Goal: Check status

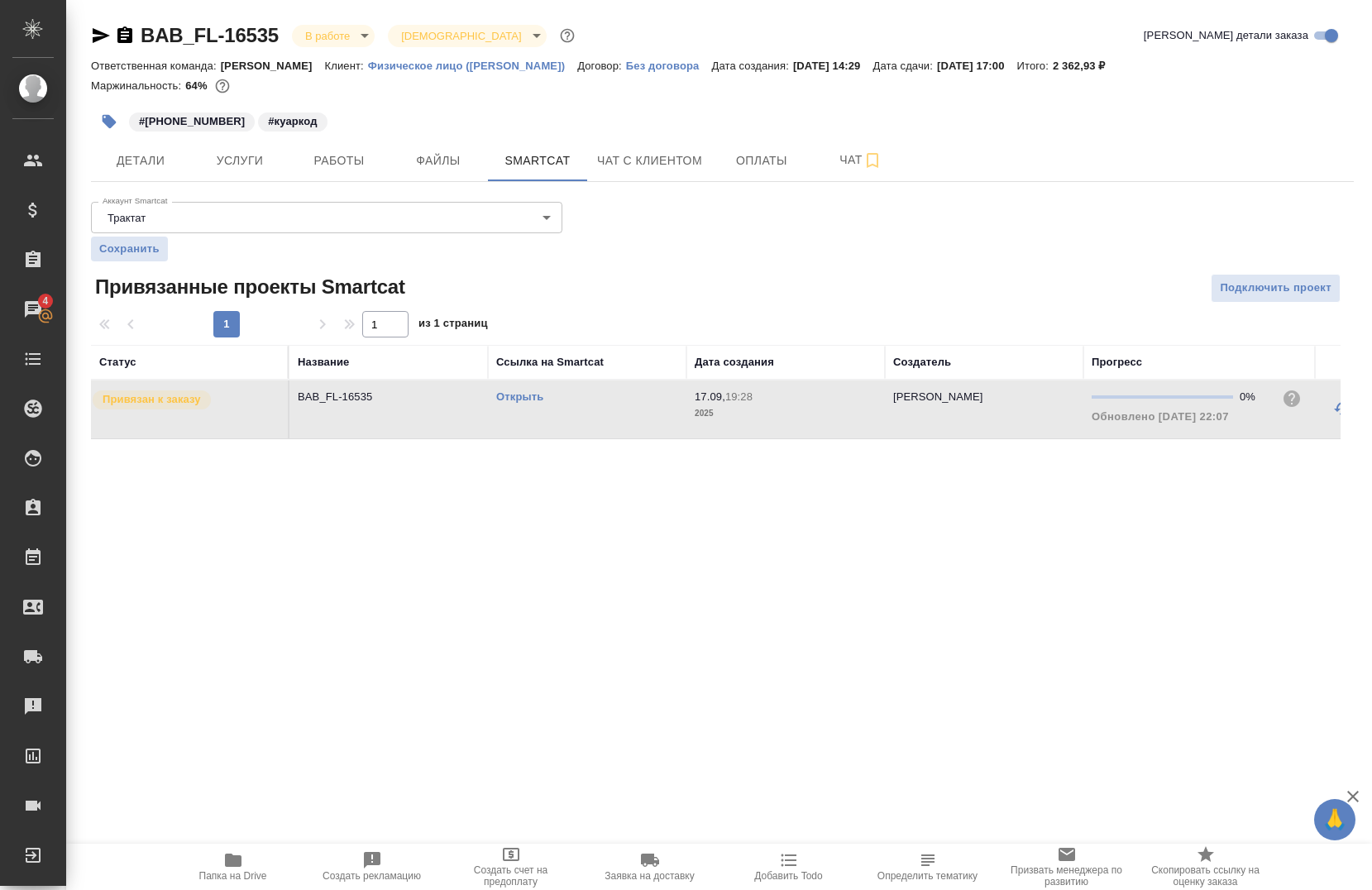
scroll to position [0, 173]
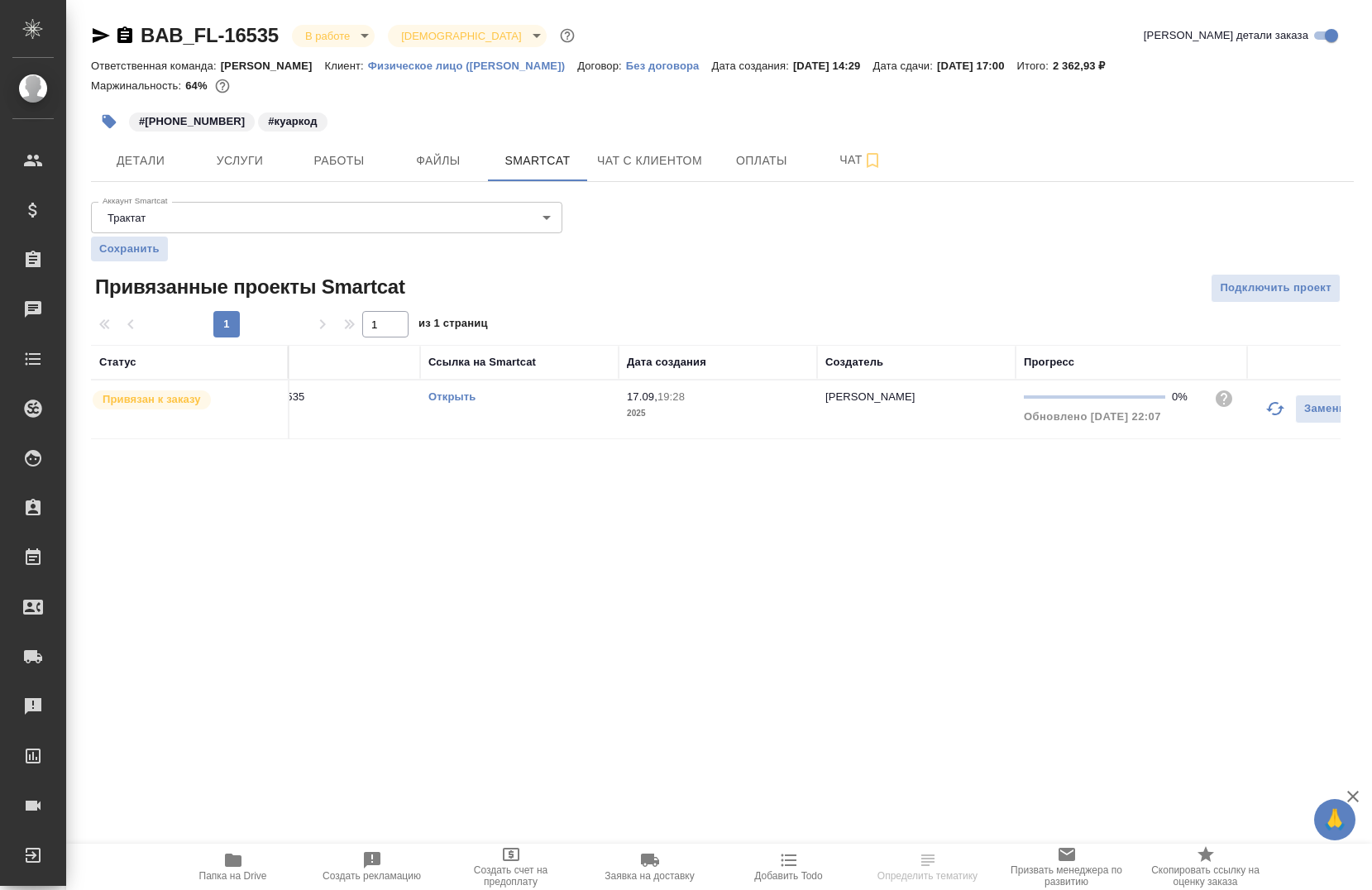
scroll to position [0, 72]
click at [1274, 400] on icon "button" at bounding box center [1272, 409] width 20 height 20
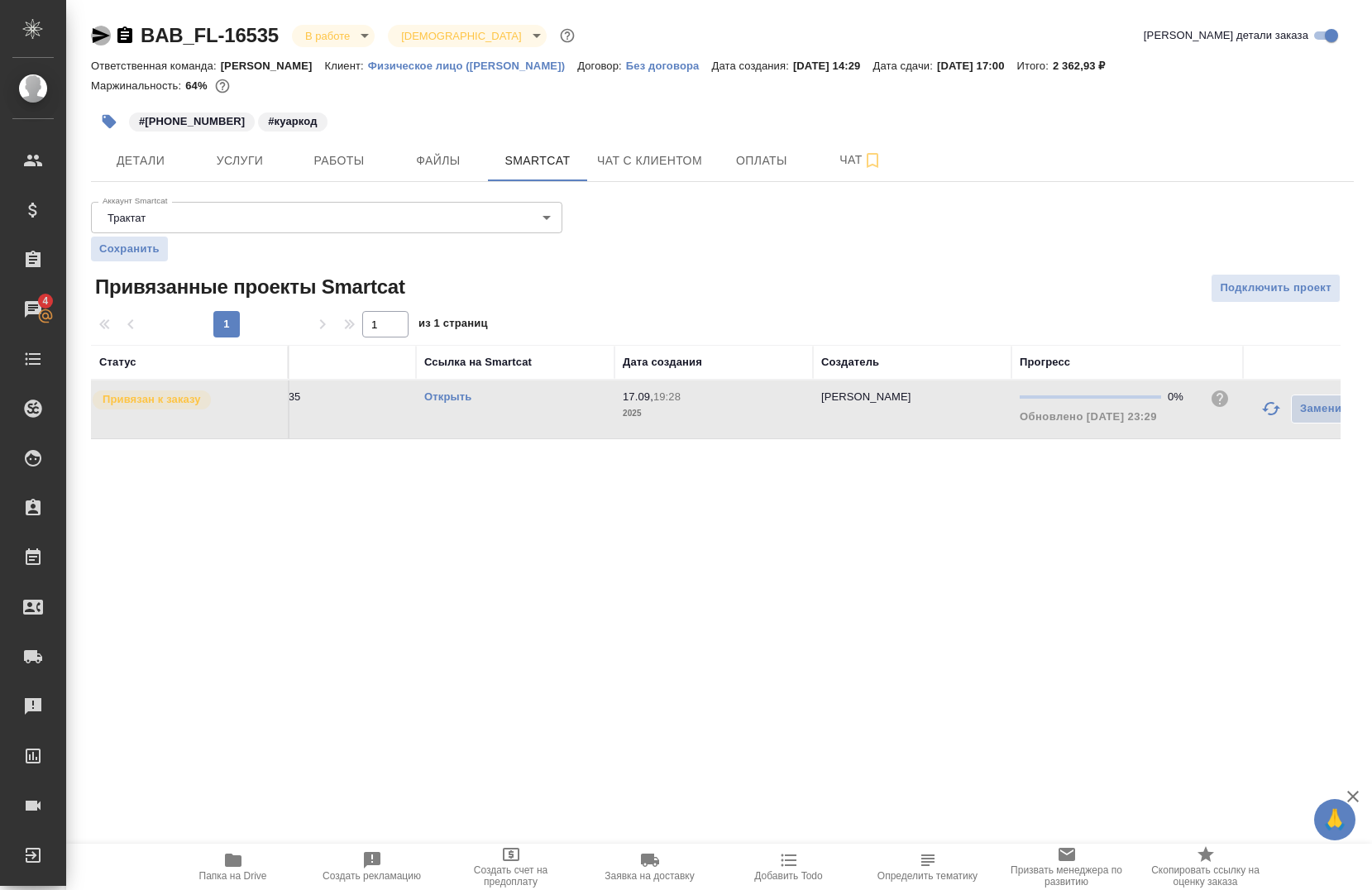
click at [96, 32] on icon "button" at bounding box center [100, 35] width 17 height 15
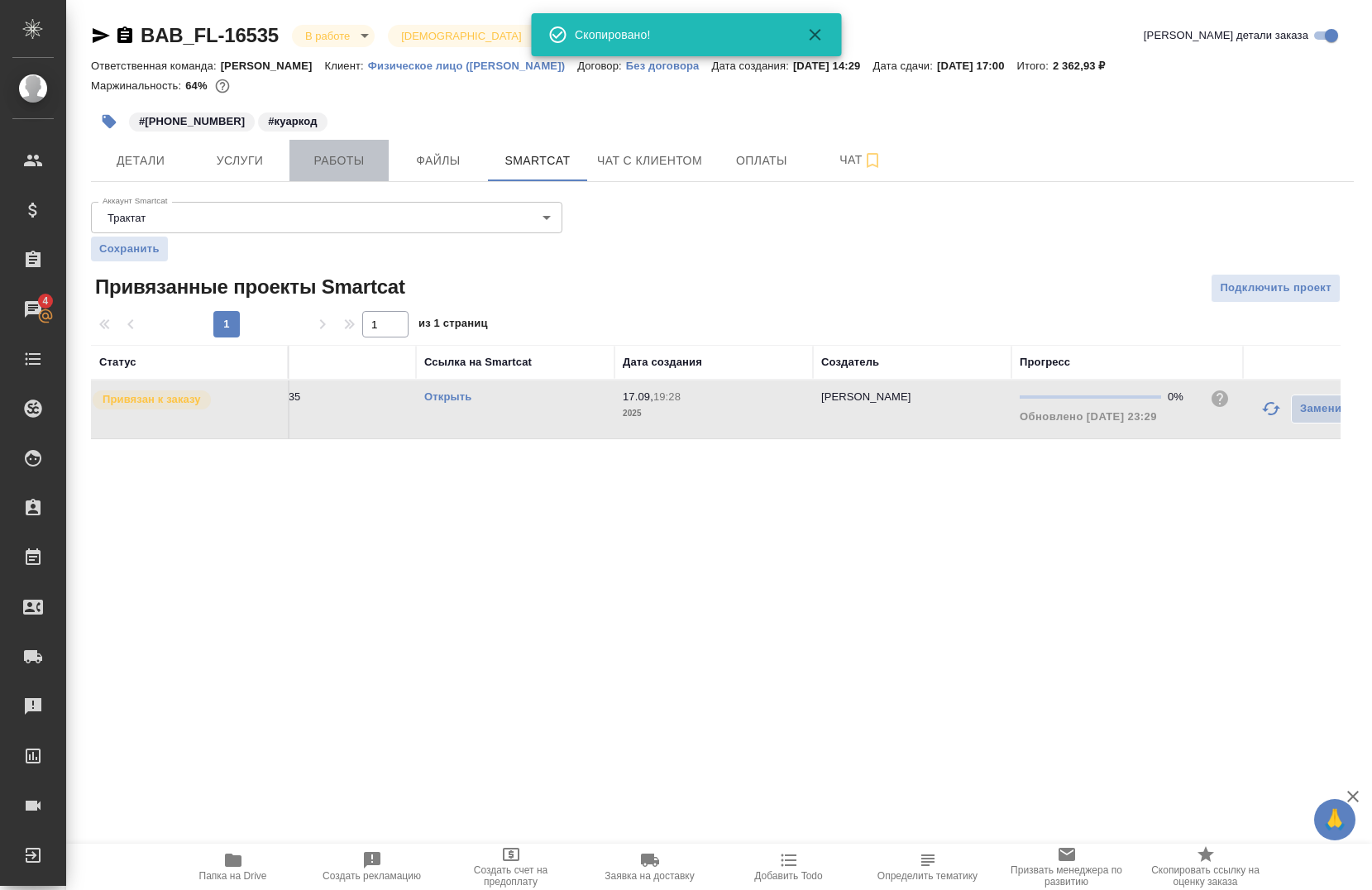
click at [334, 164] on span "Работы" at bounding box center [339, 160] width 80 height 21
